Goal: Task Accomplishment & Management: Complete application form

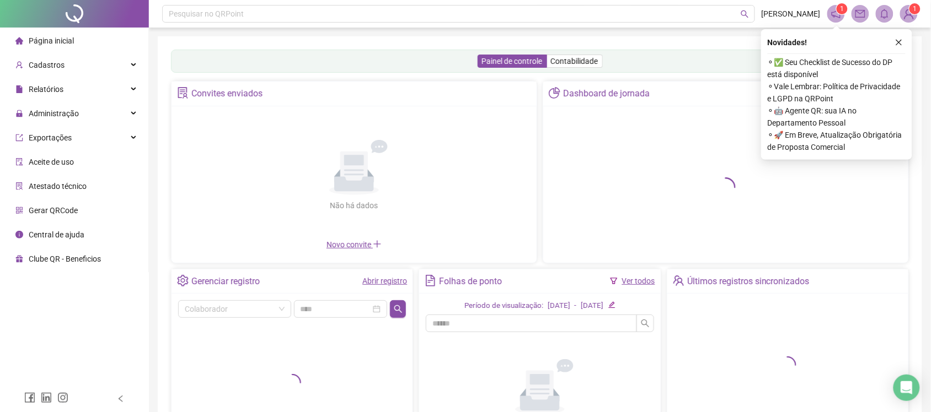
click at [56, 109] on span "Administração" at bounding box center [54, 113] width 50 height 9
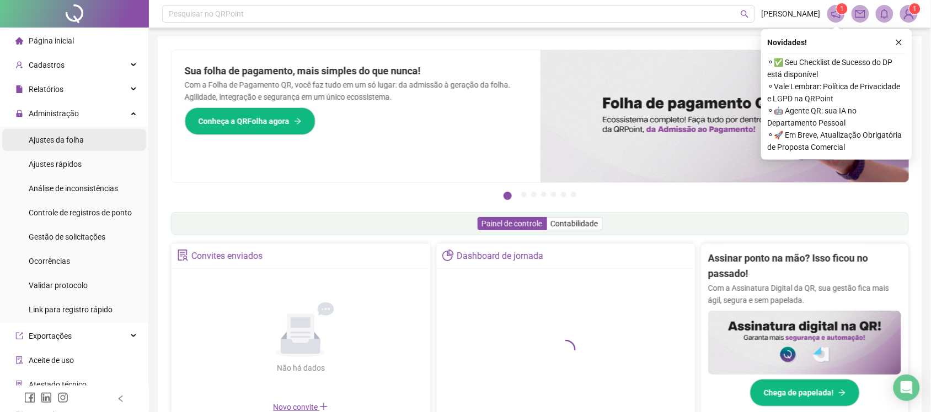
click at [73, 144] on span "Ajustes da folha" at bounding box center [56, 140] width 55 height 9
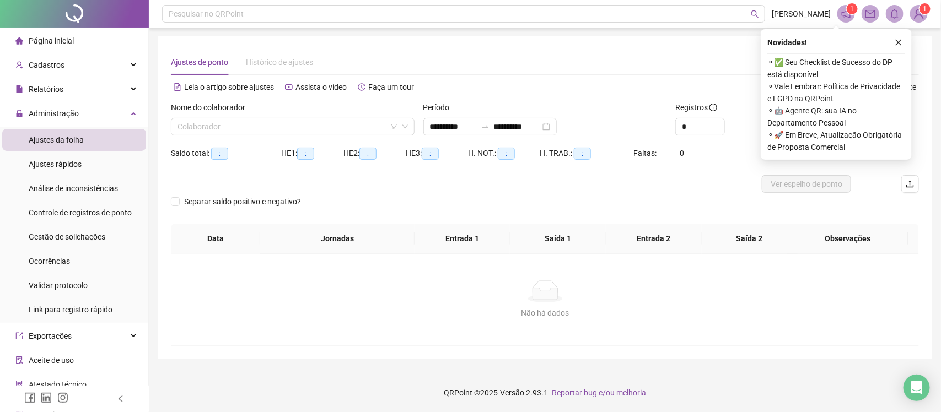
type input "**********"
click at [57, 235] on span "Gestão de solicitações" at bounding box center [67, 237] width 77 height 9
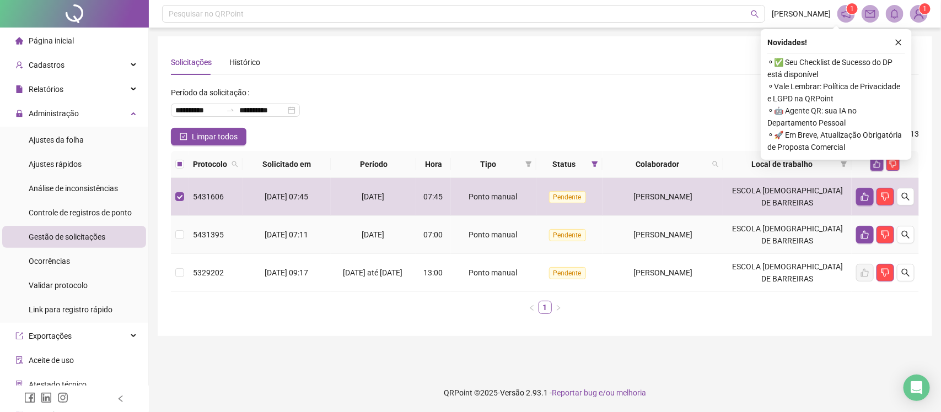
click at [186, 229] on td at bounding box center [180, 235] width 18 height 38
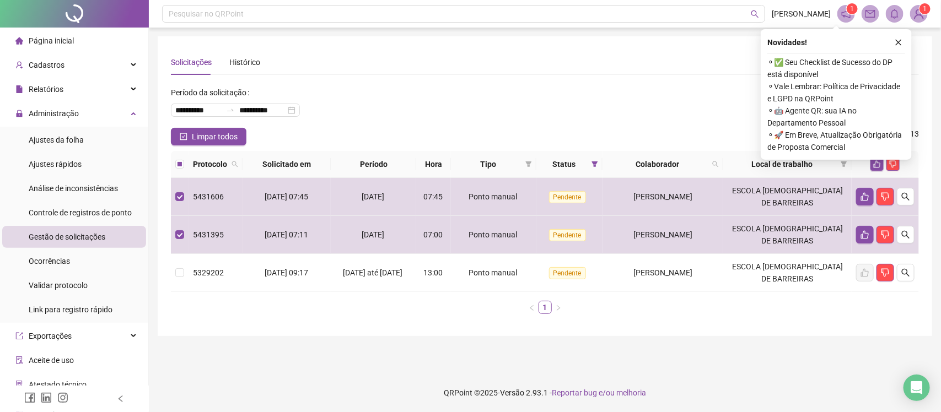
click at [899, 34] on div "Novidades ! ⚬ ✅ Seu Checklist de Sucesso do DP está disponível ⚬ Vale Lembrar: …" at bounding box center [836, 94] width 151 height 131
click at [907, 45] on div "Novidades ! ⚬ ✅ Seu Checklist de Sucesso do DP está disponível ⚬ Vale Lembrar: …" at bounding box center [836, 94] width 151 height 131
click at [899, 39] on icon "close" at bounding box center [899, 43] width 8 height 8
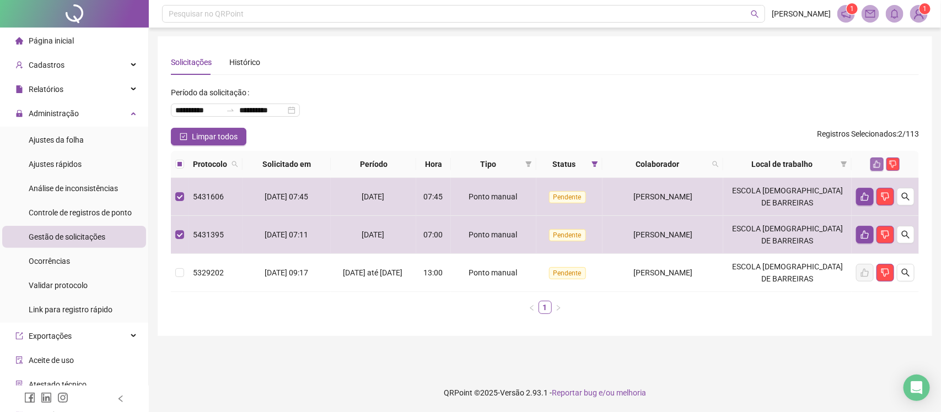
click at [878, 167] on icon "like" at bounding box center [877, 164] width 7 height 7
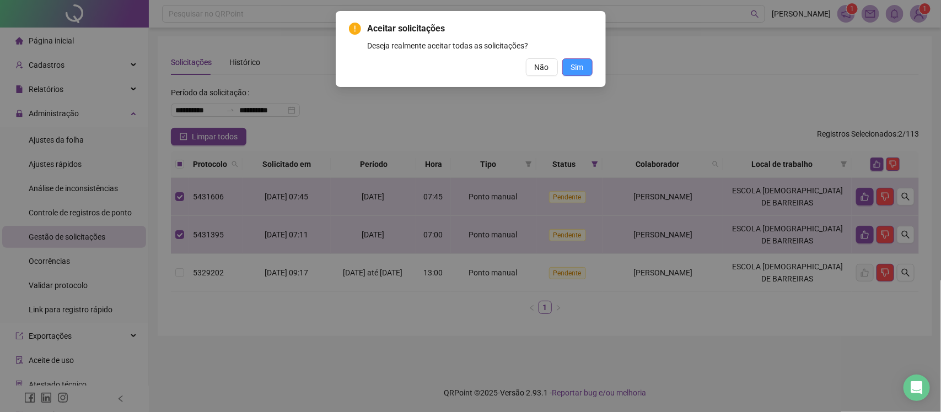
click at [583, 70] on button "Sim" at bounding box center [577, 67] width 30 height 18
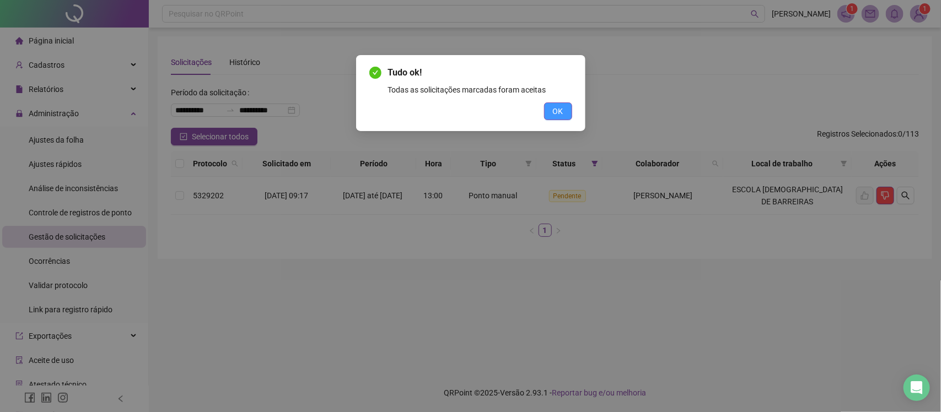
click at [558, 109] on span "OK" at bounding box center [558, 111] width 10 height 12
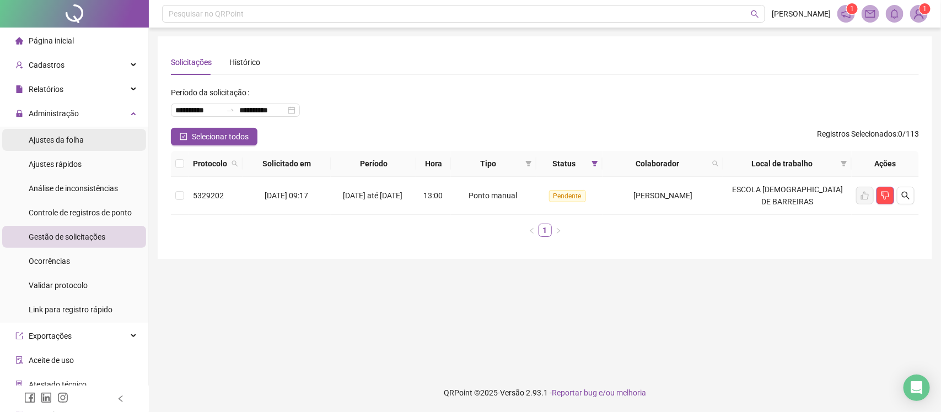
click at [72, 138] on span "Ajustes da folha" at bounding box center [56, 140] width 55 height 9
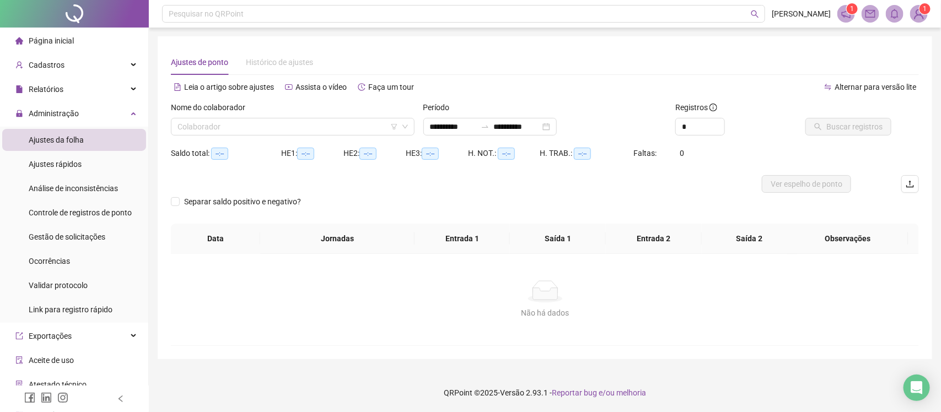
type input "**********"
click at [274, 128] on input "search" at bounding box center [288, 127] width 221 height 17
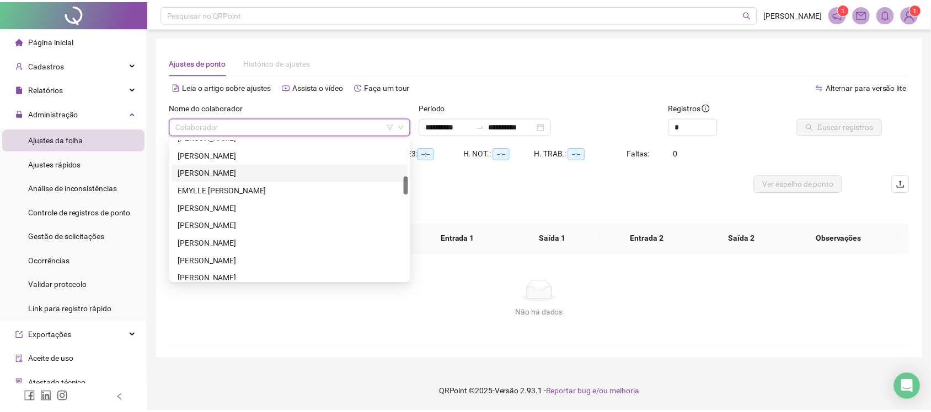
scroll to position [758, 0]
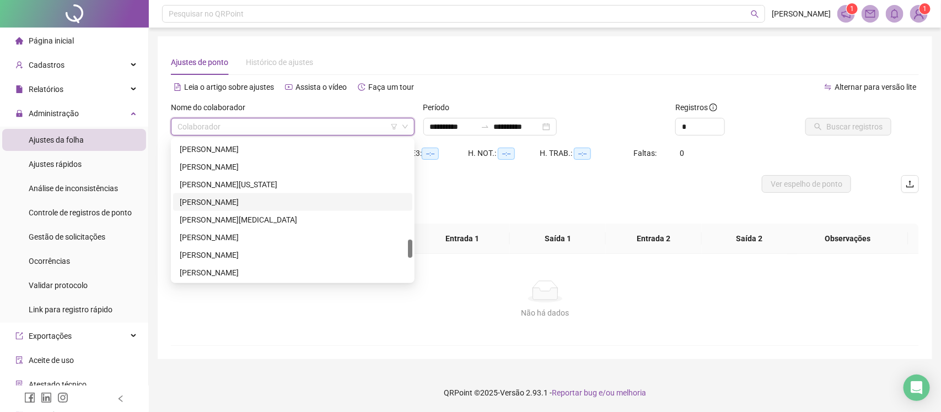
click at [265, 209] on div "[PERSON_NAME]" at bounding box center [292, 202] width 239 height 18
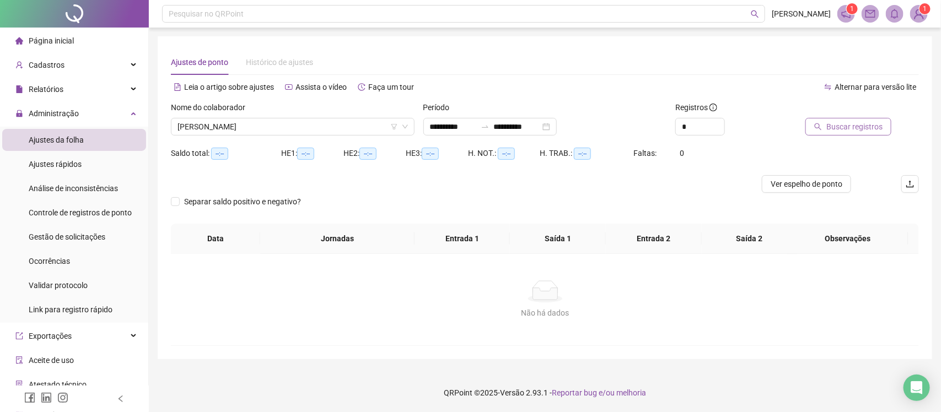
click at [831, 127] on span "Buscar registros" at bounding box center [854, 127] width 56 height 12
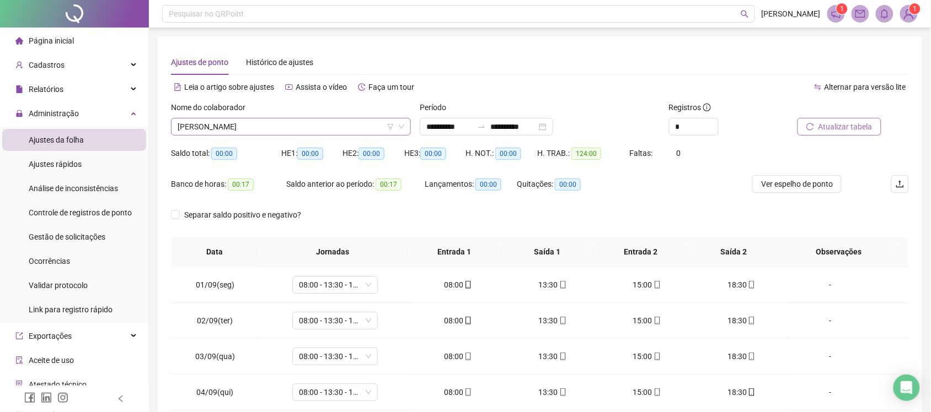
click at [285, 125] on span "[PERSON_NAME]" at bounding box center [291, 127] width 227 height 17
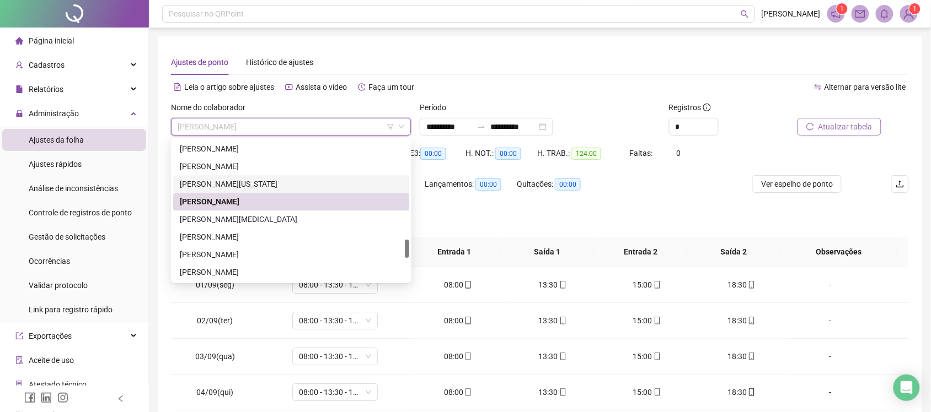
click at [232, 185] on div "[PERSON_NAME][US_STATE]" at bounding box center [291, 185] width 223 height 12
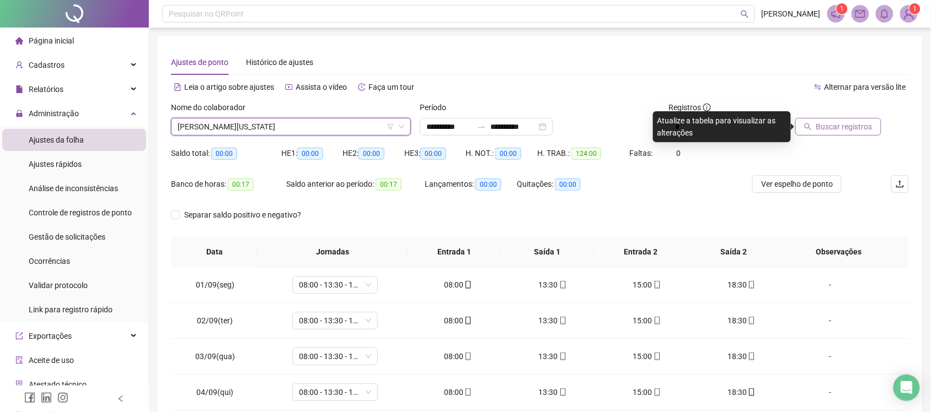
click at [822, 127] on span "Buscar registros" at bounding box center [844, 127] width 56 height 12
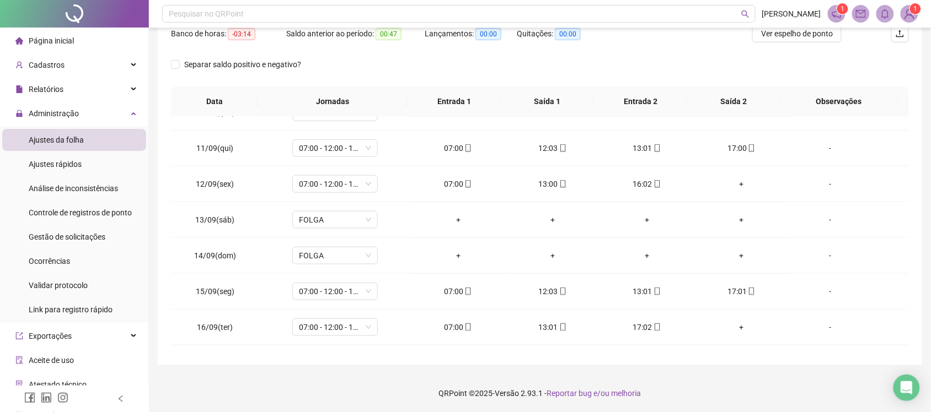
scroll to position [411, 0]
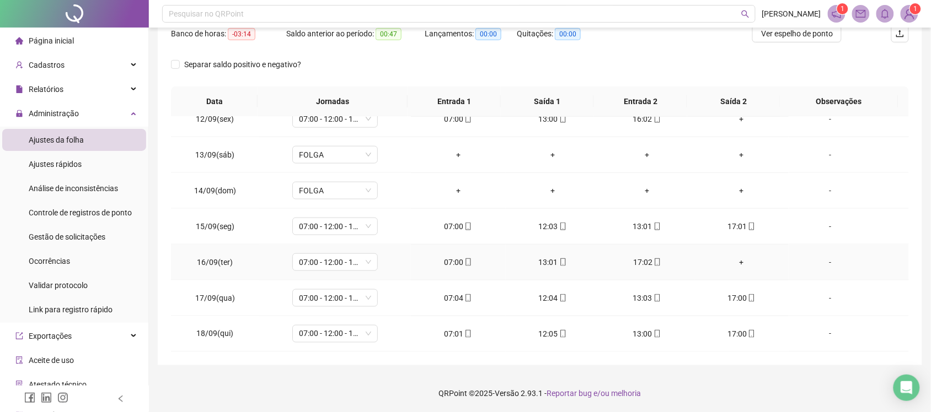
click at [730, 260] on div "+" at bounding box center [741, 262] width 77 height 12
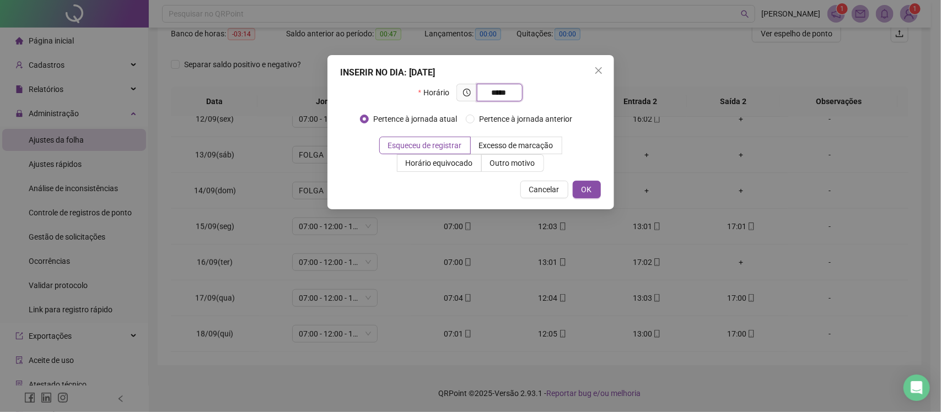
type input "*****"
click at [506, 162] on span "Outro motivo" at bounding box center [512, 163] width 45 height 9
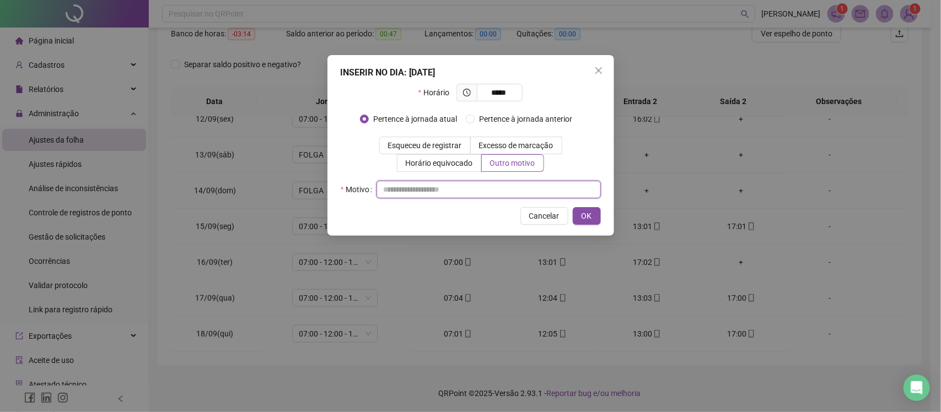
click at [506, 190] on input "text" at bounding box center [489, 190] width 224 height 18
type input "*"
click at [601, 221] on div "INSERIR NO DIA : [DATE] Horário ***** Pertence à jornada atual [GEOGRAPHIC_DATA…" at bounding box center [470, 145] width 287 height 181
click at [590, 216] on span "OK" at bounding box center [587, 216] width 10 height 12
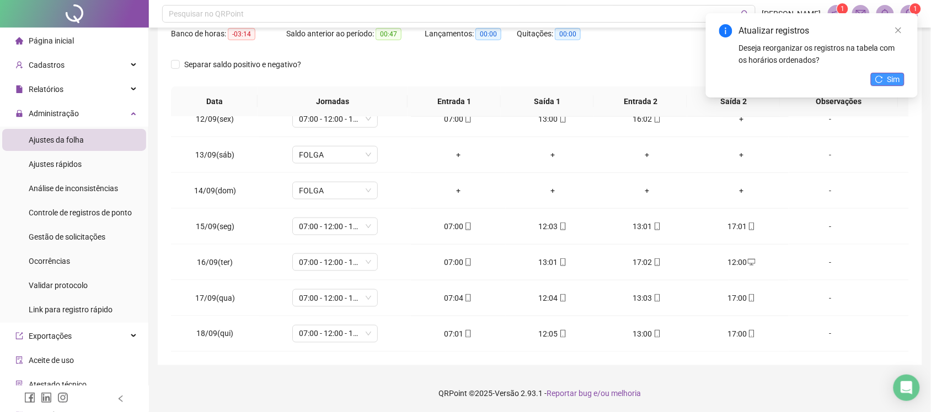
click at [888, 73] on span "Sim" at bounding box center [893, 79] width 13 height 12
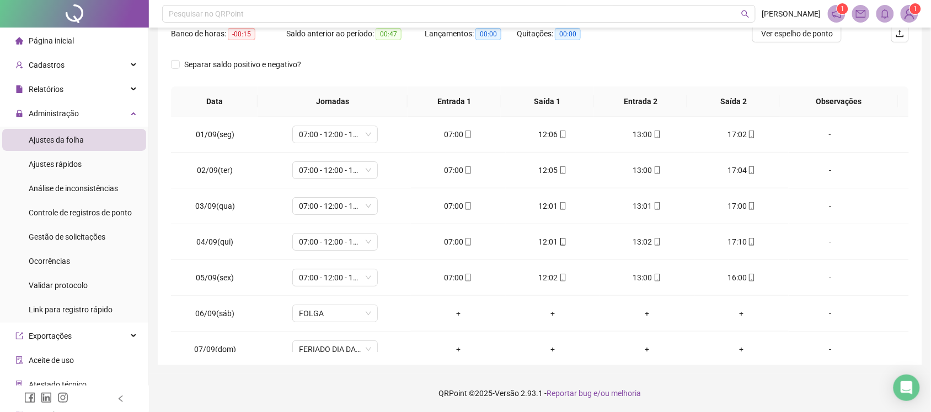
scroll to position [0, 0]
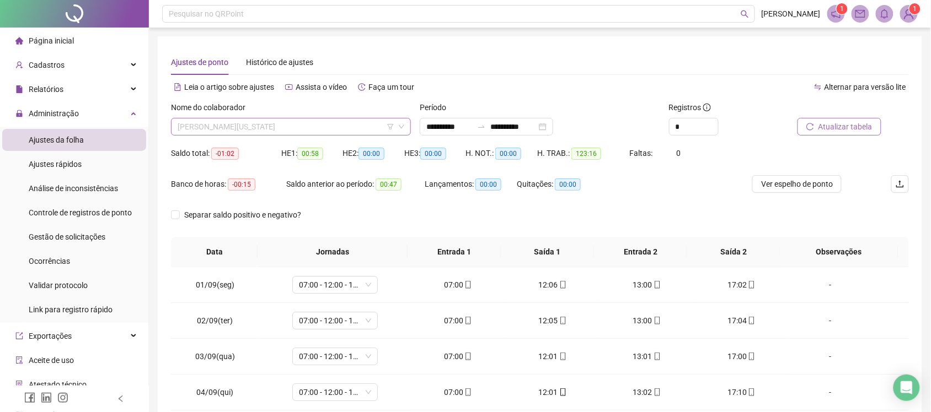
click at [321, 133] on span "[PERSON_NAME][US_STATE]" at bounding box center [291, 127] width 227 height 17
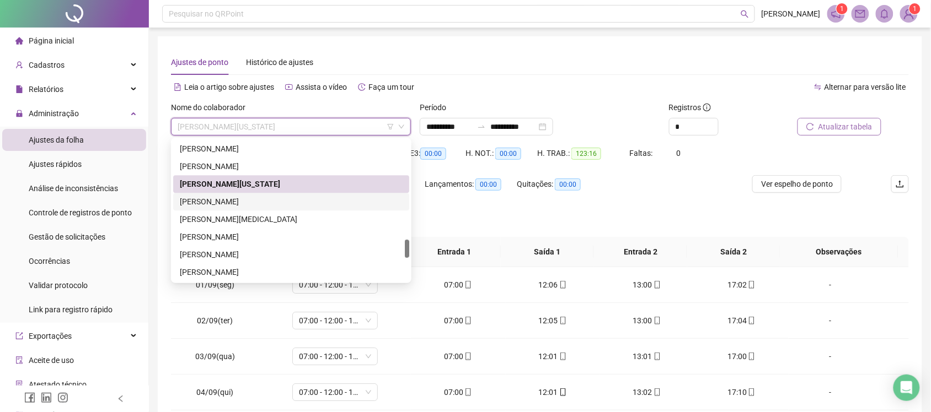
click at [260, 204] on div "[PERSON_NAME]" at bounding box center [291, 202] width 223 height 12
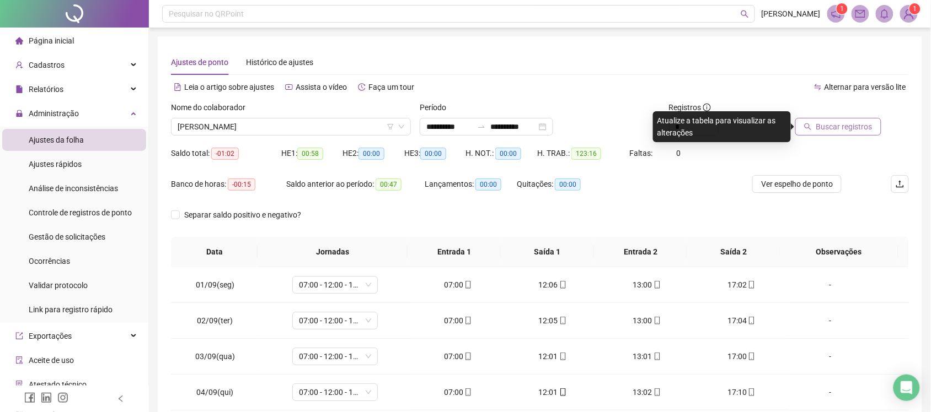
click at [841, 127] on span "Buscar registros" at bounding box center [844, 127] width 56 height 12
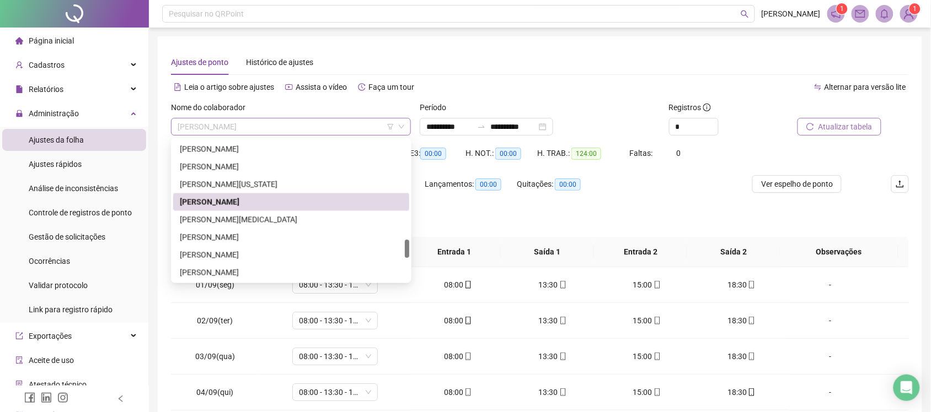
click at [345, 121] on span "[PERSON_NAME]" at bounding box center [291, 127] width 227 height 17
click at [289, 232] on div "[PERSON_NAME]" at bounding box center [291, 238] width 223 height 12
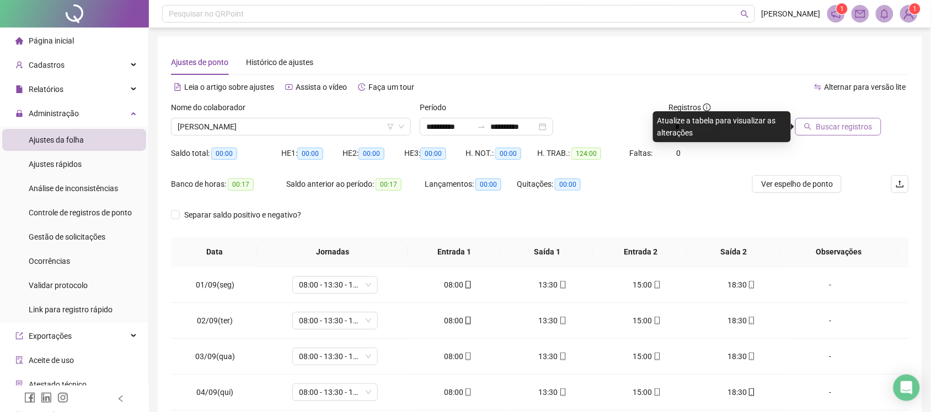
click at [821, 138] on div "Buscar registros" at bounding box center [850, 122] width 125 height 43
click at [821, 132] on span "Buscar registros" at bounding box center [844, 127] width 56 height 12
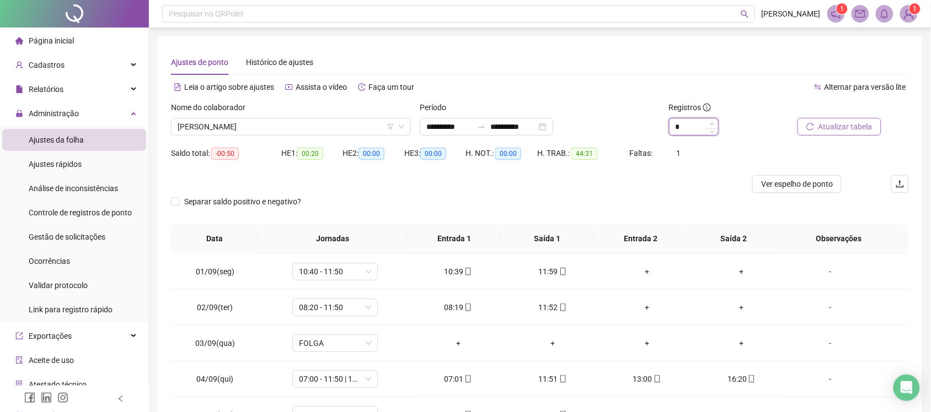
click at [714, 122] on icon "up" at bounding box center [712, 124] width 4 height 4
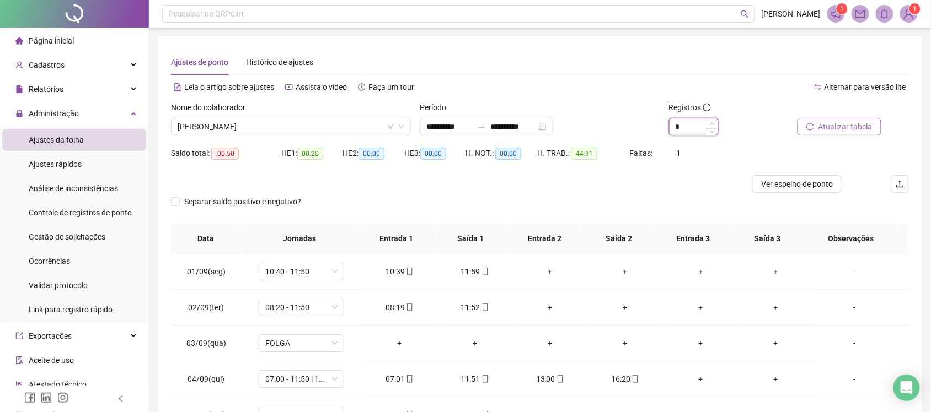
click at [714, 122] on icon "up" at bounding box center [712, 124] width 4 height 4
type input "*"
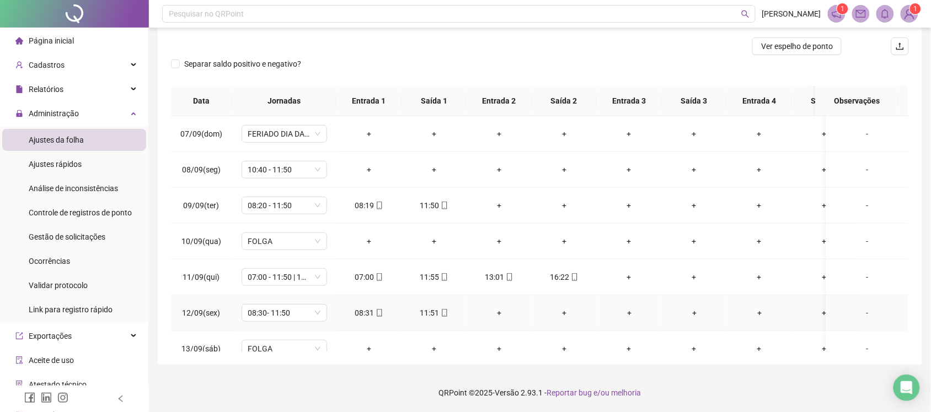
scroll to position [146, 0]
